Goal: Check status: Check status

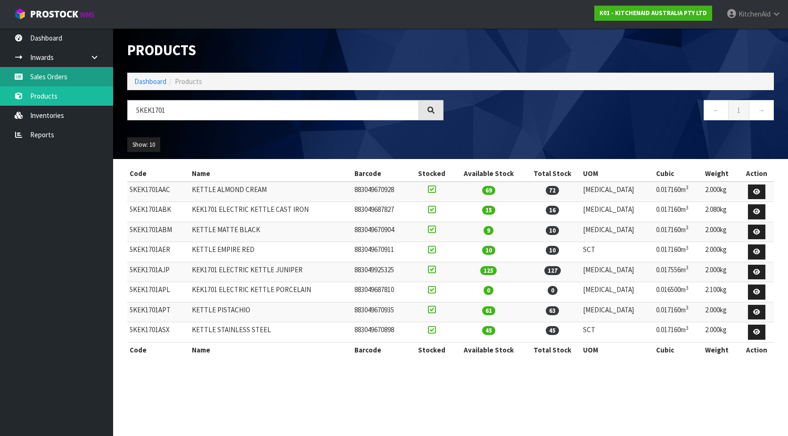
click at [79, 78] on link "Sales Orders" at bounding box center [56, 76] width 113 height 19
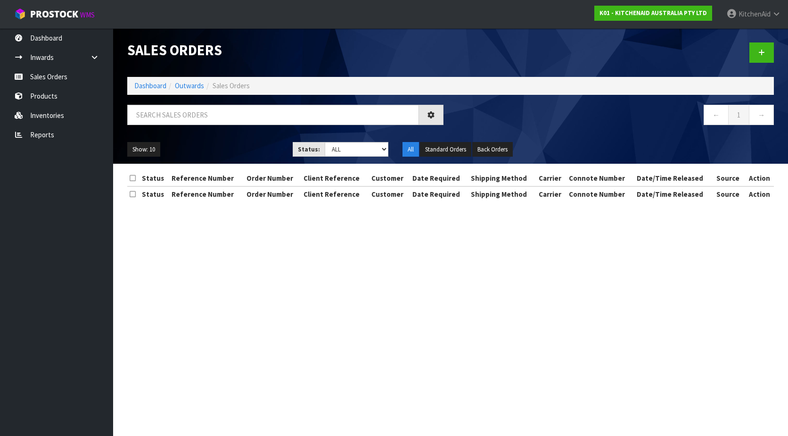
click at [165, 104] on div "Sales Orders Dashboard Outwards Sales Orders ← 1 → Show: 10 5 10 25 50 Status: …" at bounding box center [450, 95] width 661 height 135
click at [165, 108] on input "text" at bounding box center [273, 115] width 292 height 20
paste input "KAAA-27798"
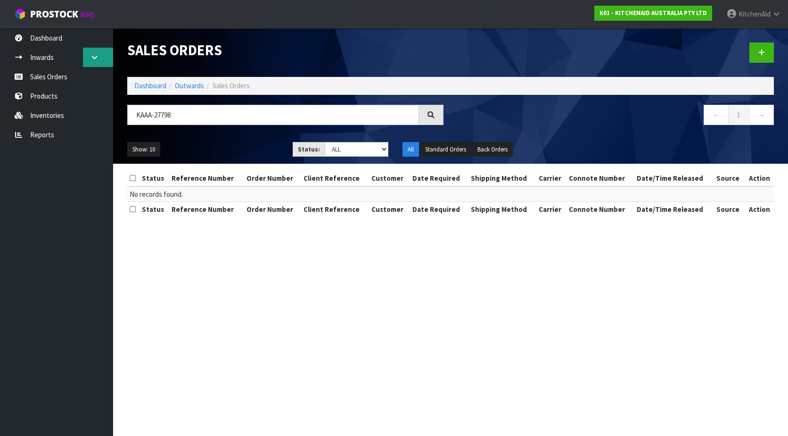
click at [98, 59] on icon at bounding box center [94, 57] width 9 height 7
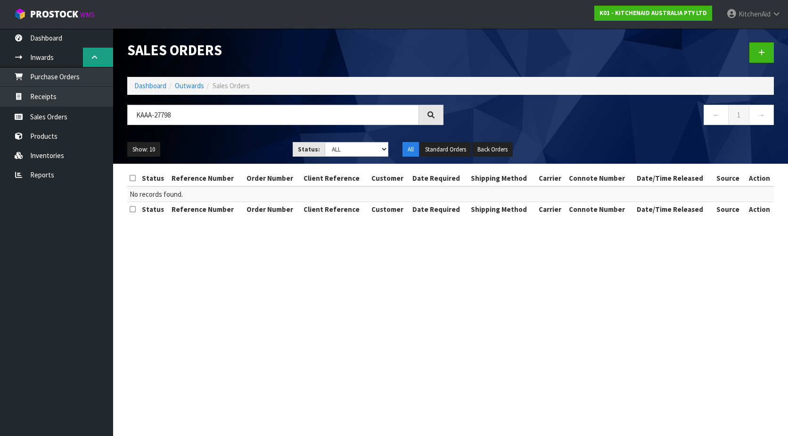
click at [98, 59] on icon at bounding box center [94, 57] width 9 height 7
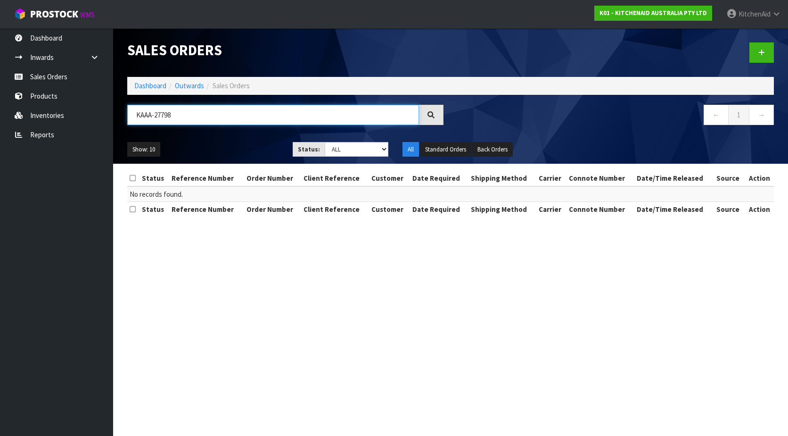
drag, startPoint x: 217, startPoint y: 107, endPoint x: 135, endPoint y: 108, distance: 82.1
click at [135, 108] on input "KAAA-27798" at bounding box center [273, 115] width 292 height 20
paste input "WO-2445"
drag, startPoint x: 190, startPoint y: 115, endPoint x: 129, endPoint y: 113, distance: 60.9
click at [129, 113] on input "WO-24458" at bounding box center [273, 115] width 292 height 20
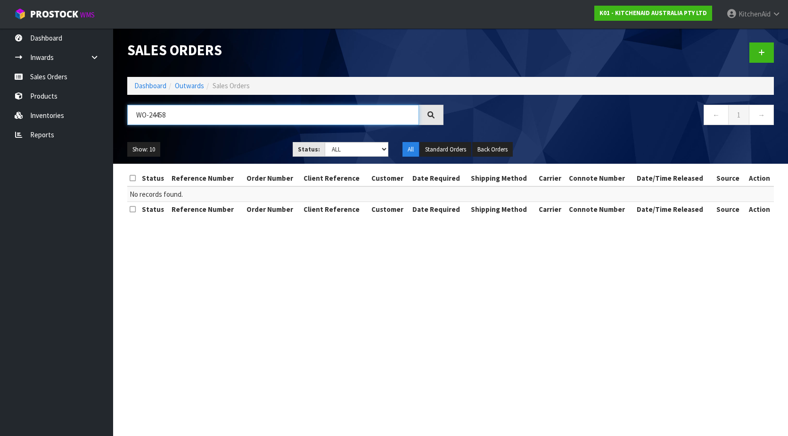
type input "WO-24458"
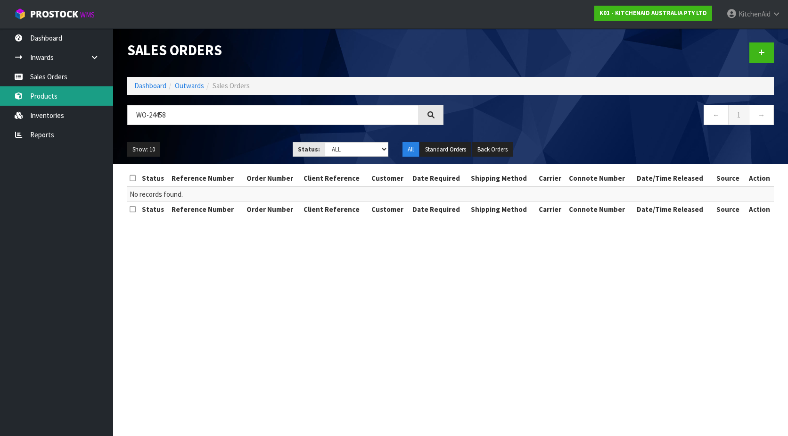
drag, startPoint x: 58, startPoint y: 96, endPoint x: 75, endPoint y: 101, distance: 17.6
click at [58, 96] on link "Products" at bounding box center [56, 95] width 113 height 19
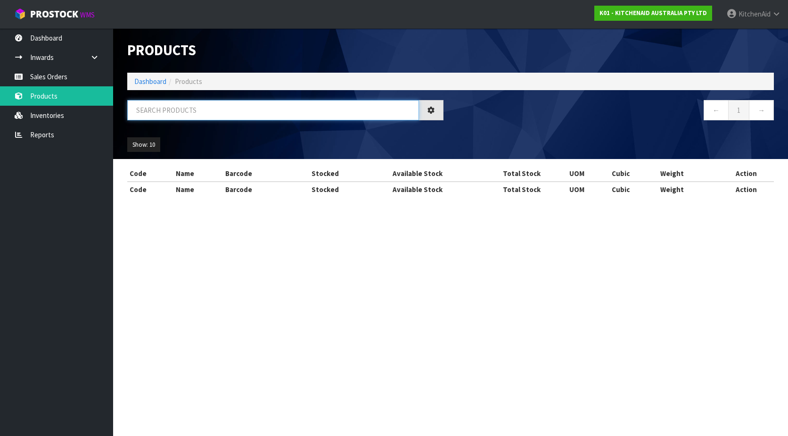
click at [183, 113] on input "text" at bounding box center [273, 110] width 292 height 20
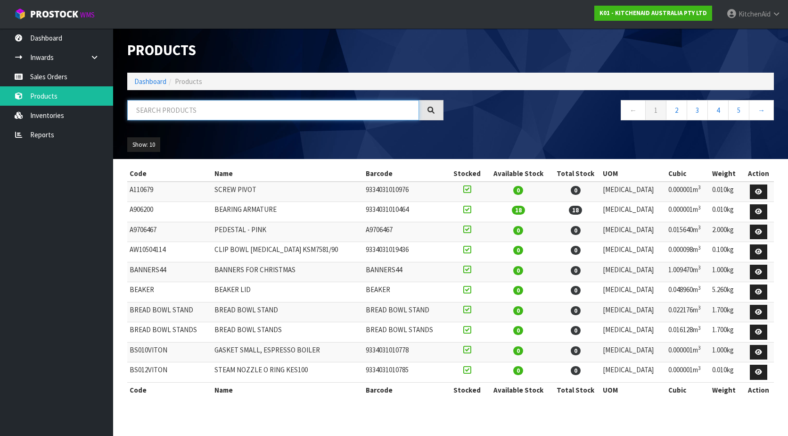
paste input "5KSM70SHXABK"
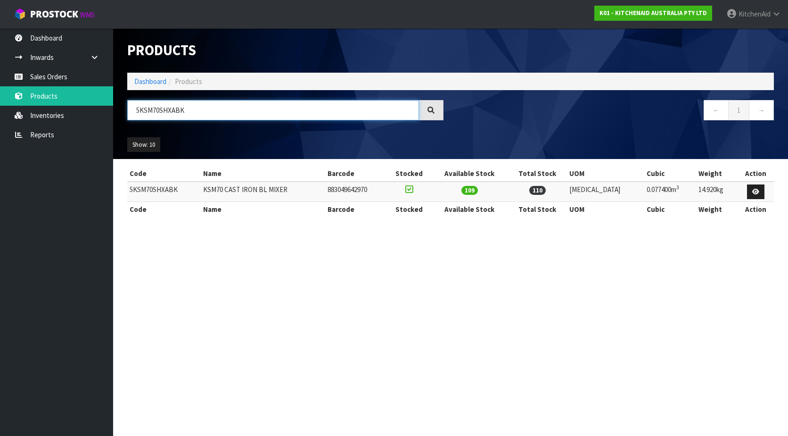
drag, startPoint x: 196, startPoint y: 112, endPoint x: 117, endPoint y: 112, distance: 78.3
click at [117, 112] on header "Products Import Products Drop file here to import csv template Dashboard Produc…" at bounding box center [450, 93] width 675 height 131
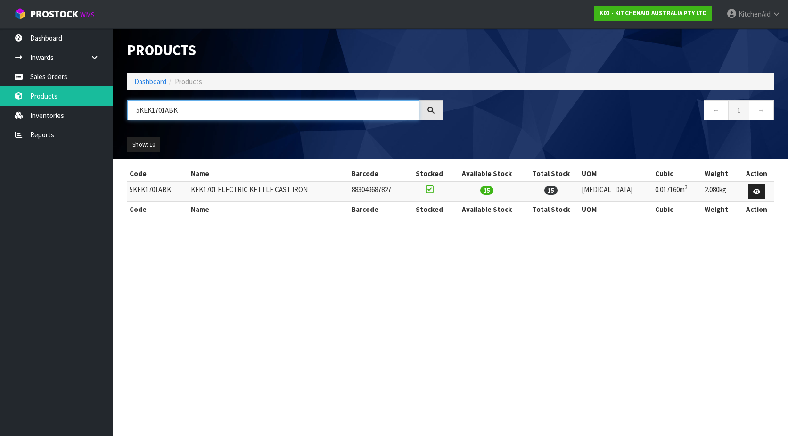
type input "5KEK1701ABK"
